Goal: Transaction & Acquisition: Complete application form

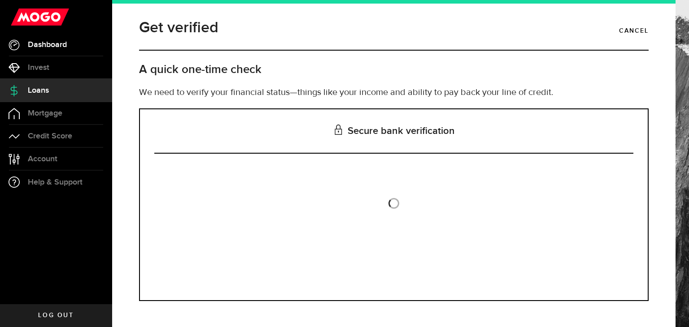
click at [56, 36] on link "Dashboard" at bounding box center [56, 45] width 112 height 22
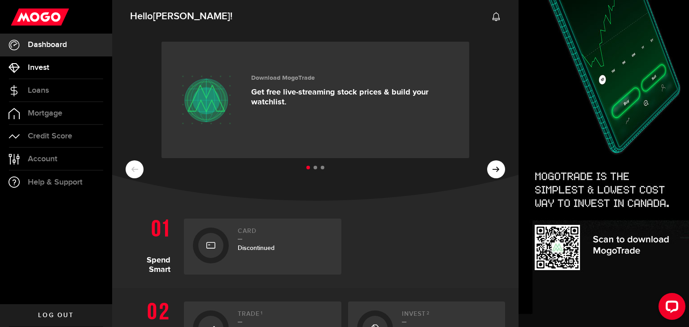
click at [62, 67] on link "Invest" at bounding box center [56, 68] width 112 height 22
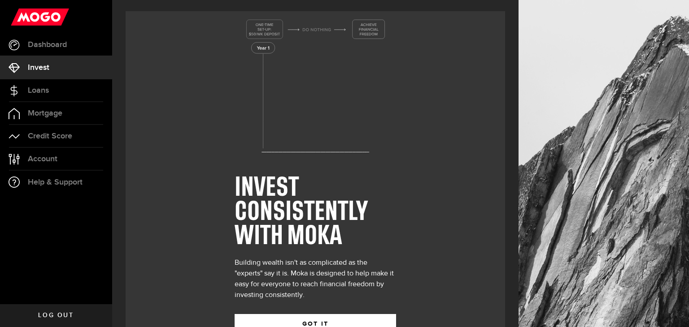
scroll to position [33, 0]
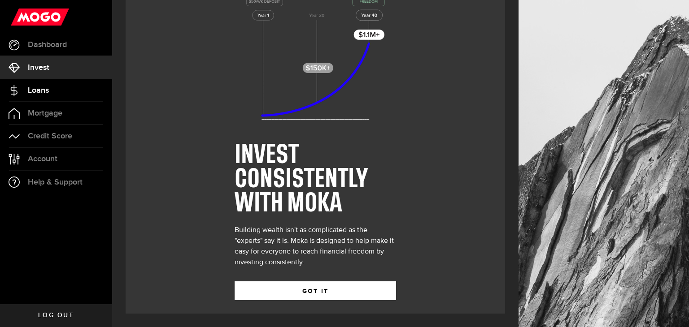
click at [62, 85] on link "Loans" at bounding box center [56, 90] width 112 height 22
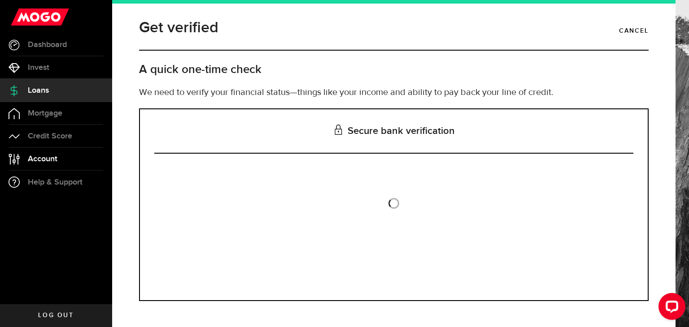
click at [53, 160] on span "Account" at bounding box center [43, 159] width 30 height 8
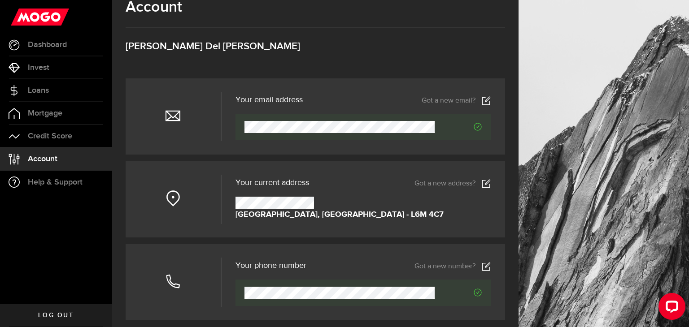
scroll to position [13, 0]
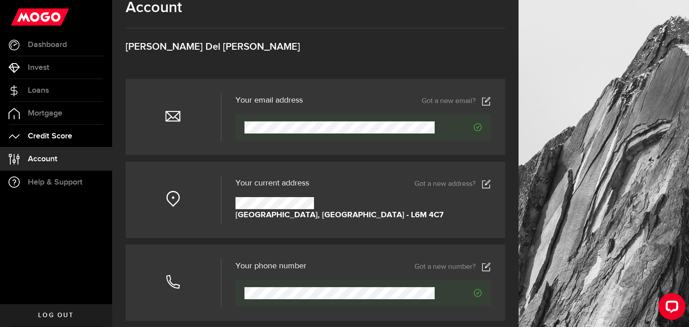
click at [39, 125] on link "Credit Score" at bounding box center [56, 136] width 112 height 22
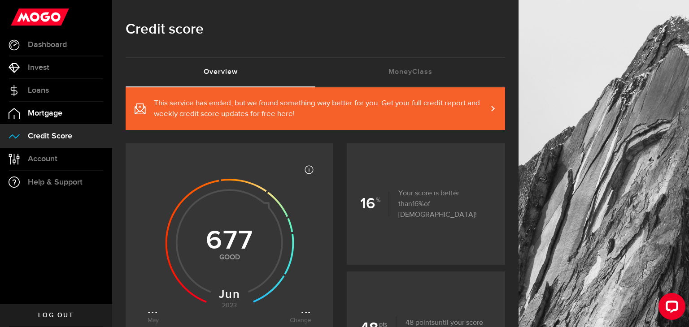
click at [43, 116] on span "Mortgage" at bounding box center [45, 113] width 35 height 8
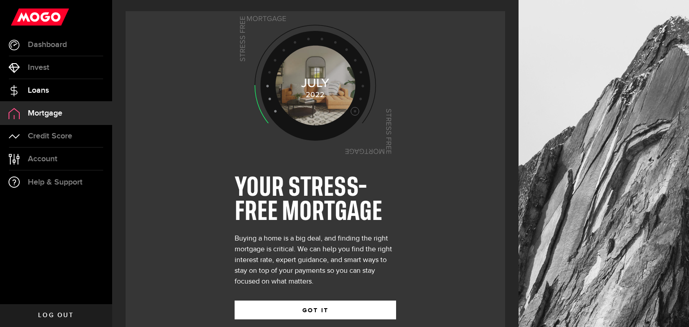
click at [57, 94] on link "Loans" at bounding box center [56, 90] width 112 height 22
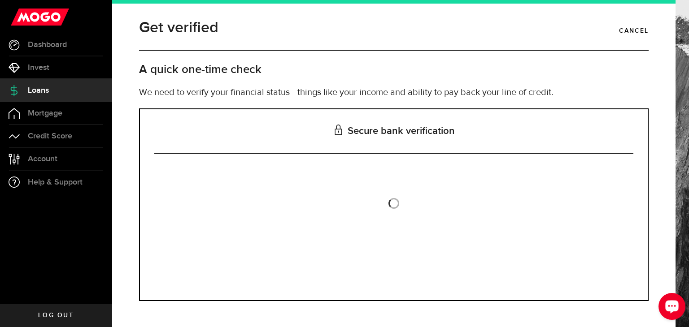
click at [664, 310] on div "Open LiveChat chat widget" at bounding box center [671, 306] width 15 height 15
click at [52, 184] on span "Help & Support" at bounding box center [55, 183] width 55 height 8
click at [69, 162] on link "Account Compte" at bounding box center [56, 159] width 112 height 22
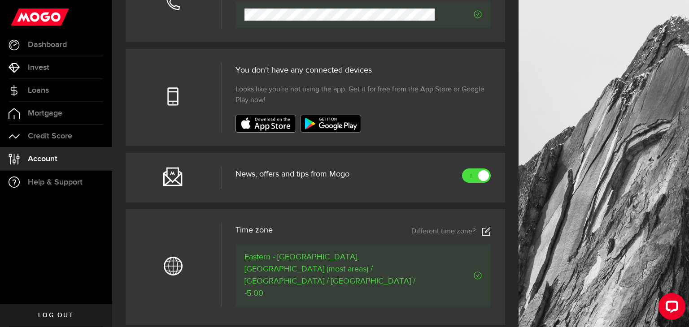
scroll to position [295, 0]
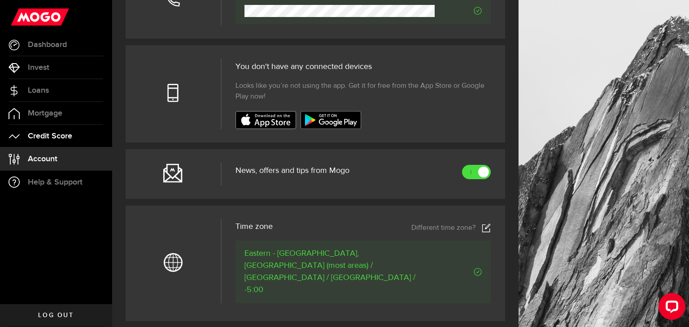
click at [60, 135] on span "Credit Score" at bounding box center [50, 136] width 44 height 8
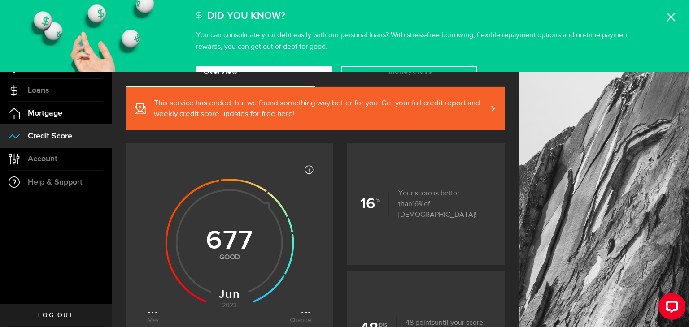
click at [69, 116] on link "Mortgage" at bounding box center [56, 113] width 112 height 22
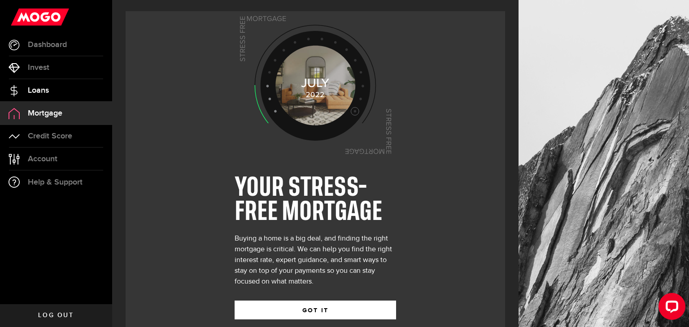
click at [59, 99] on link "Loans" at bounding box center [56, 90] width 112 height 22
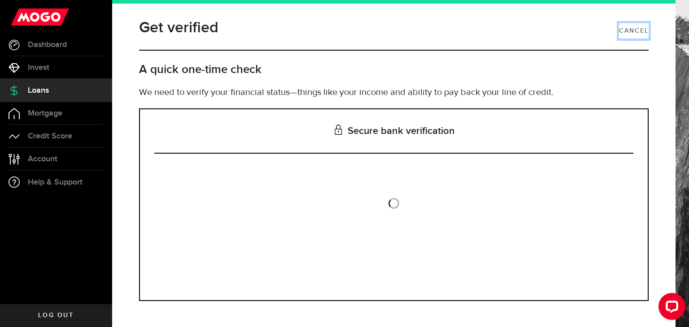
click at [640, 31] on link "Cancel" at bounding box center [634, 30] width 30 height 15
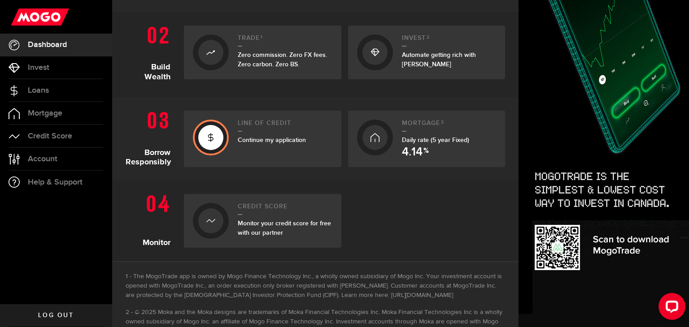
scroll to position [277, 0]
click at [213, 135] on icon at bounding box center [210, 137] width 9 height 14
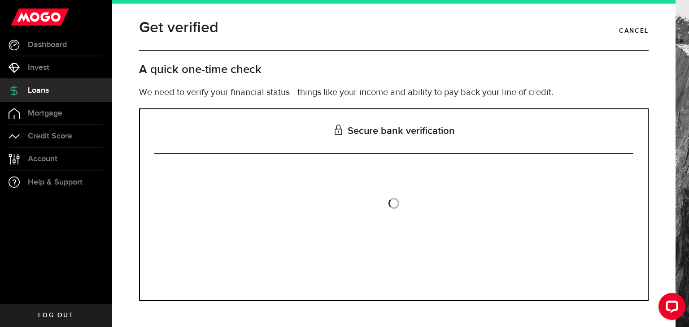
click at [386, 210] on div "Is this the bank account you want us to get your bank statements from? We requi…" at bounding box center [393, 227] width 479 height 120
click at [44, 94] on span "Loans" at bounding box center [38, 91] width 21 height 8
click at [50, 109] on span "Mortgage" at bounding box center [45, 113] width 35 height 8
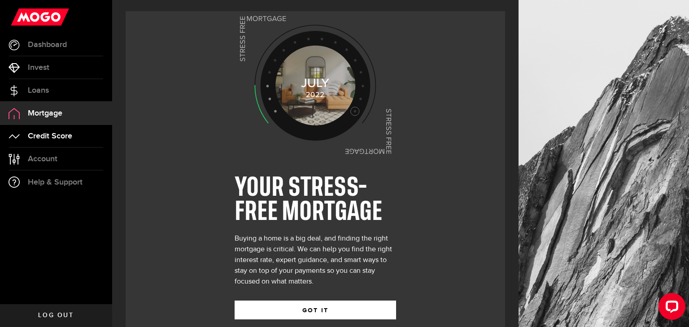
click at [44, 136] on span "Credit Score" at bounding box center [50, 136] width 44 height 8
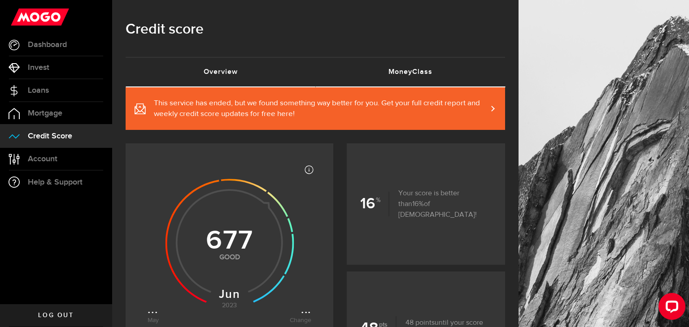
click at [375, 76] on link "MoneyClass (requires attention)" at bounding box center [410, 72] width 190 height 29
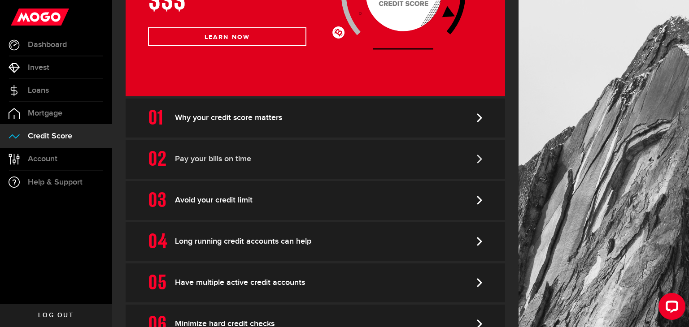
scroll to position [266, 0]
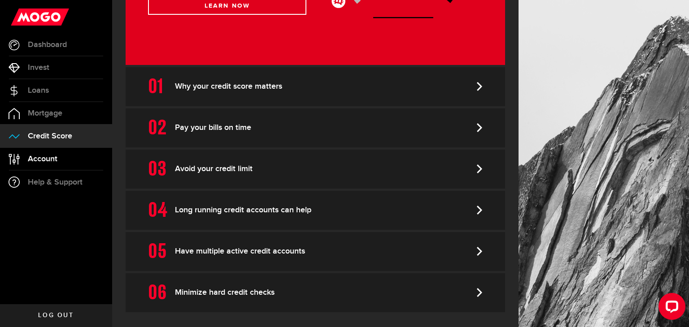
click at [41, 152] on link "Account Compte" at bounding box center [56, 159] width 112 height 22
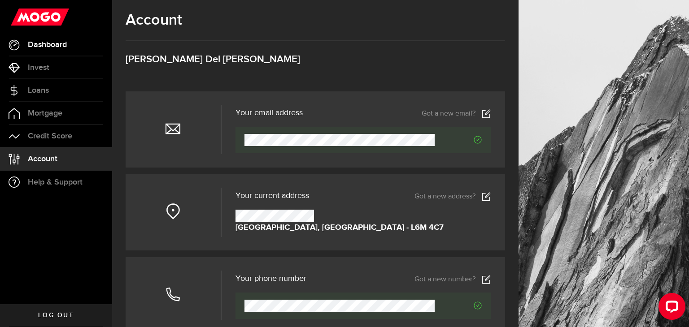
click at [57, 51] on link "Dashboard" at bounding box center [56, 45] width 112 height 22
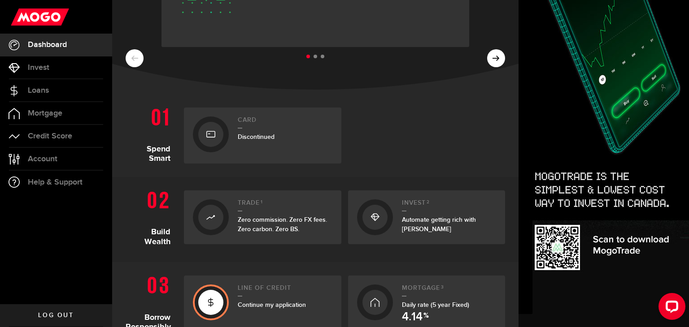
scroll to position [183, 0]
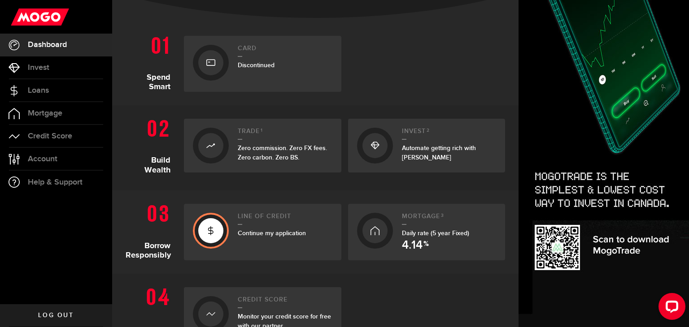
click at [272, 225] on div "Line of credit Continue my application" at bounding box center [285, 232] width 95 height 39
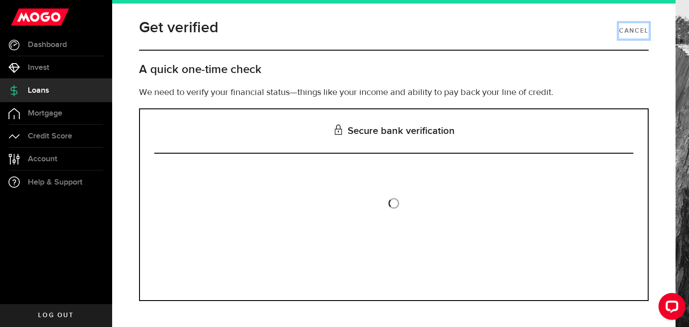
click at [642, 31] on link "Cancel" at bounding box center [634, 30] width 30 height 15
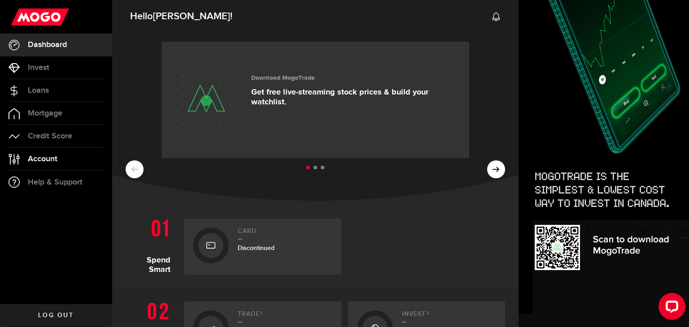
click at [39, 156] on span "Account" at bounding box center [43, 159] width 30 height 8
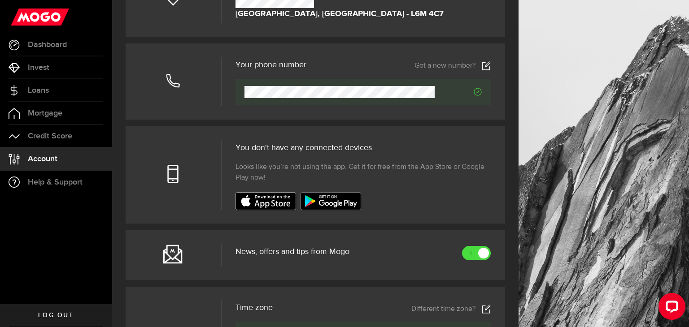
scroll to position [368, 0]
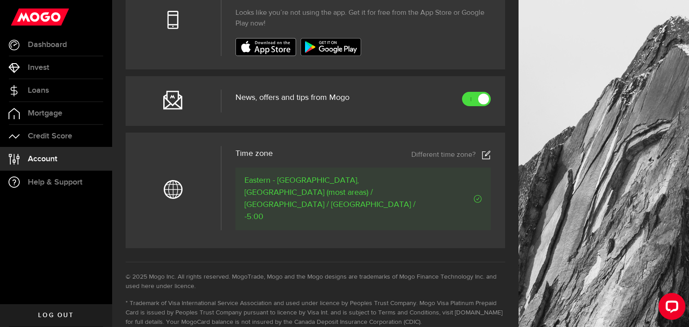
click at [68, 313] on span "Log out" at bounding box center [55, 316] width 35 height 6
